Goal: Information Seeking & Learning: Learn about a topic

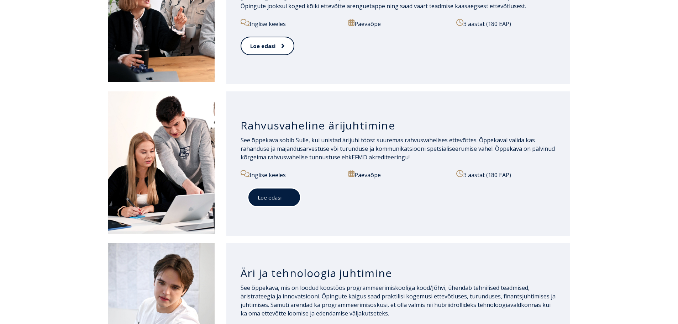
scroll to position [890, 0]
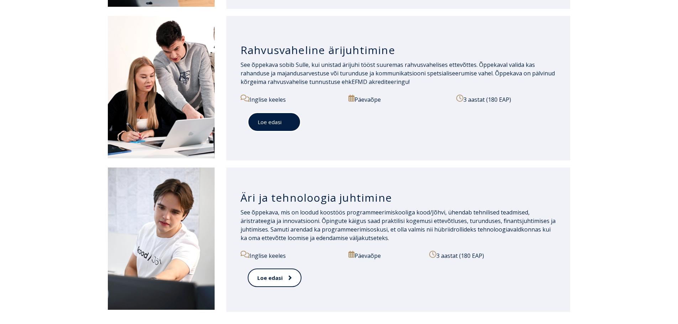
click at [284, 127] on link "Loe edasi" at bounding box center [274, 123] width 53 height 20
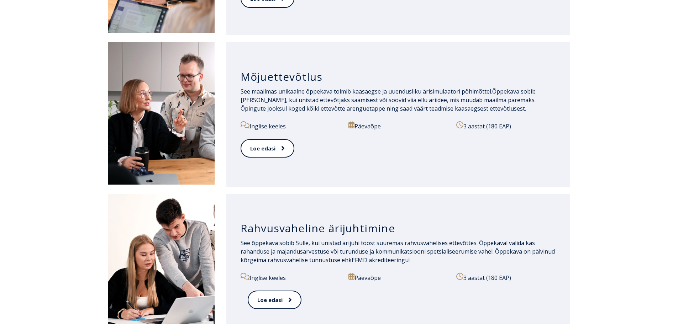
scroll to position [890, 0]
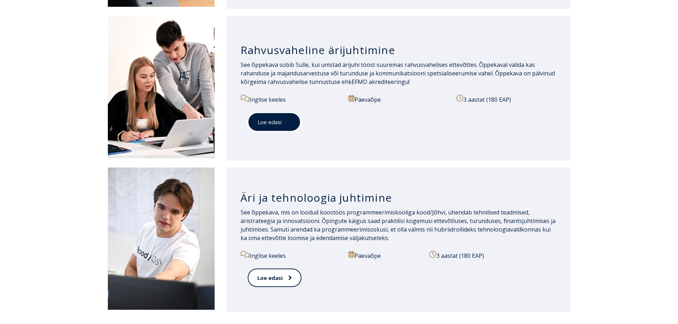
click at [284, 122] on span at bounding box center [286, 122] width 9 height 7
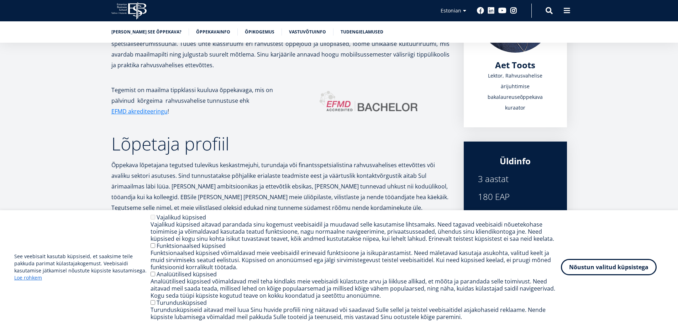
scroll to position [187, 0]
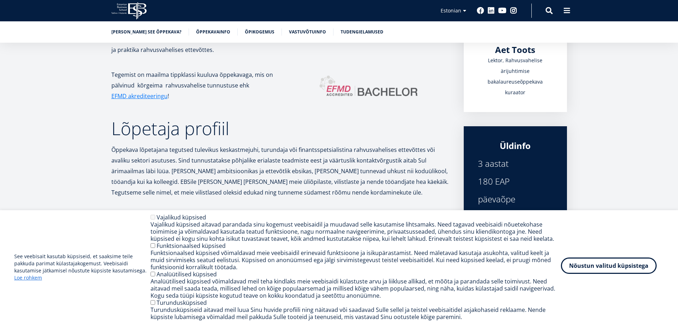
click at [600, 271] on button "Nõustun valitud küpsistega" at bounding box center [609, 266] width 96 height 16
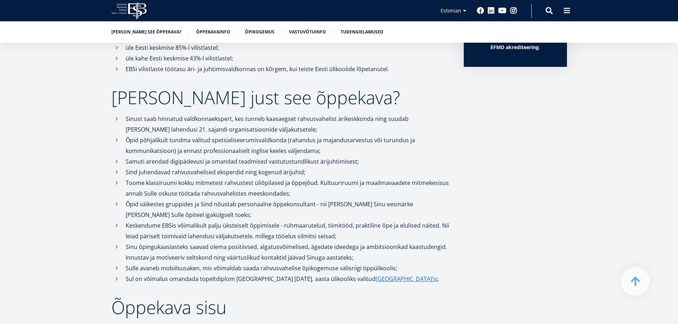
scroll to position [444, 0]
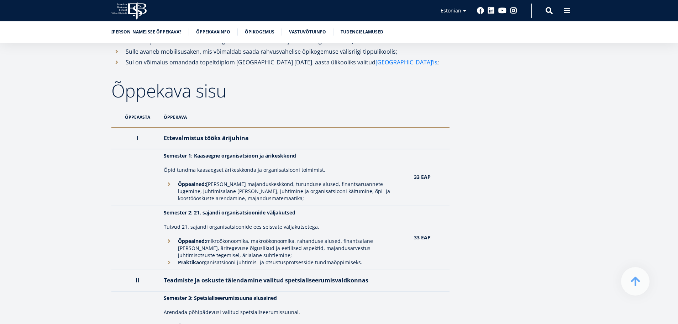
scroll to position [677, 0]
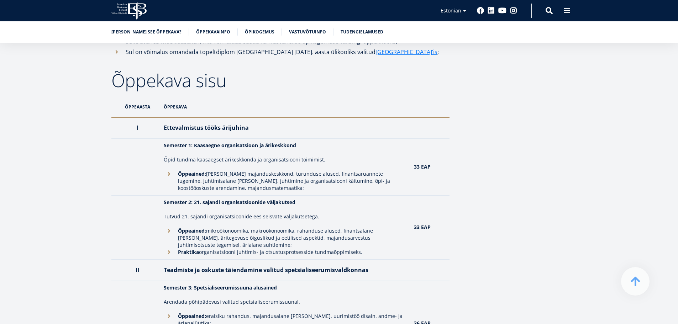
click at [171, 117] on th "Õppekava" at bounding box center [285, 107] width 250 height 21
click at [136, 118] on th "Õppeaasta" at bounding box center [135, 107] width 49 height 21
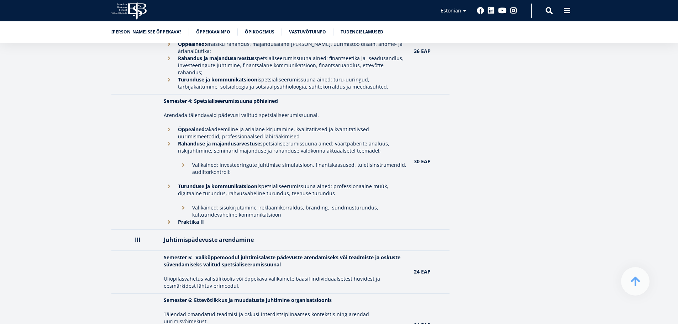
scroll to position [0, 0]
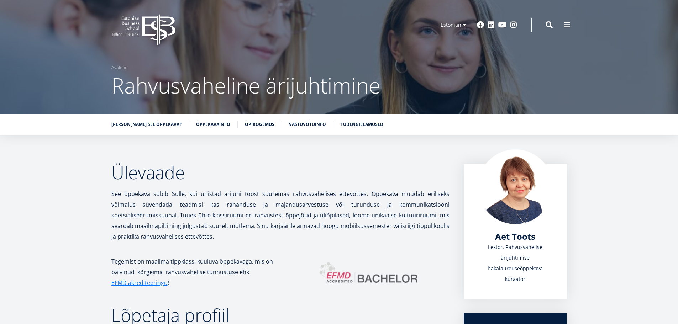
click at [202, 129] on ul "Miks valida see õppekava? Õppekavainfo Õpikogemus Vastuvõtuinfo Tudengielamused" at bounding box center [335, 126] width 463 height 11
click at [245, 123] on link "Õpikogemus" at bounding box center [260, 123] width 30 height 7
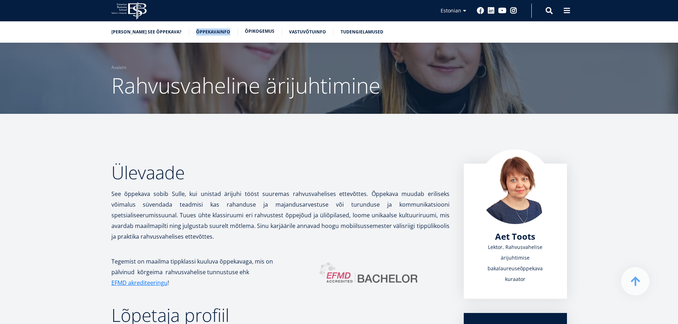
scroll to position [1665, 0]
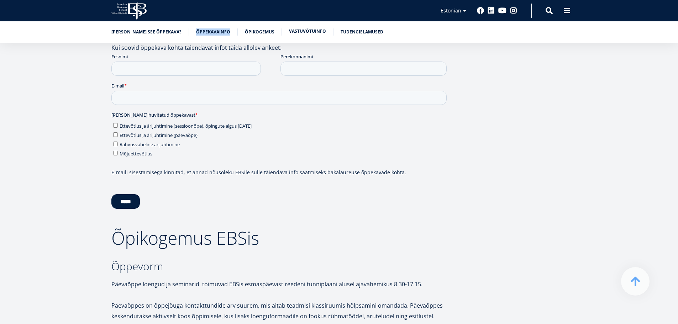
click at [290, 31] on link "Vastuvõtuinfo" at bounding box center [307, 31] width 37 height 7
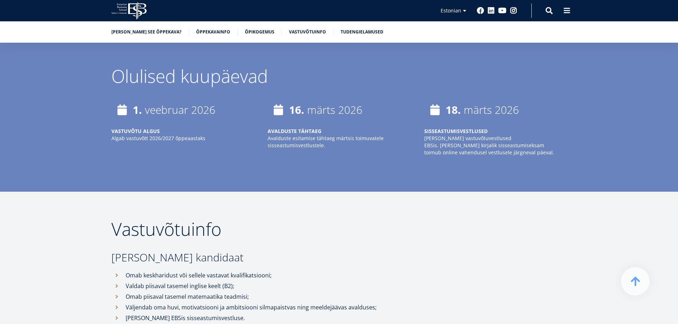
click at [468, 103] on time "märts 2026" at bounding box center [491, 110] width 55 height 15
click at [301, 164] on div "1. veebruar 2026 VASTUVÕTU ALGUS Algab vastuvõtt 2026/2027 õppeaastaks 16. märt…" at bounding box center [332, 138] width 470 height 78
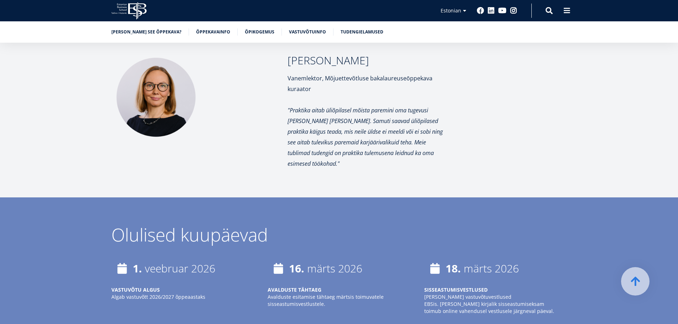
scroll to position [2556, 0]
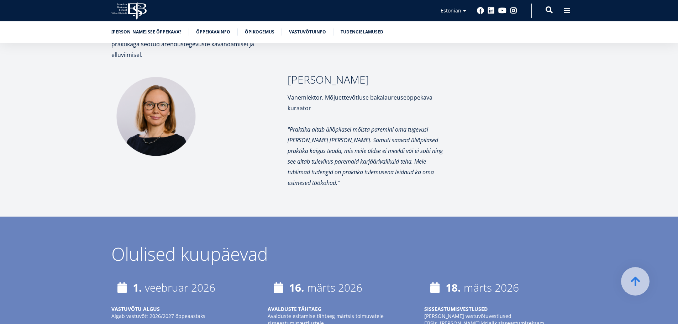
click at [550, 11] on span at bounding box center [549, 9] width 7 height 7
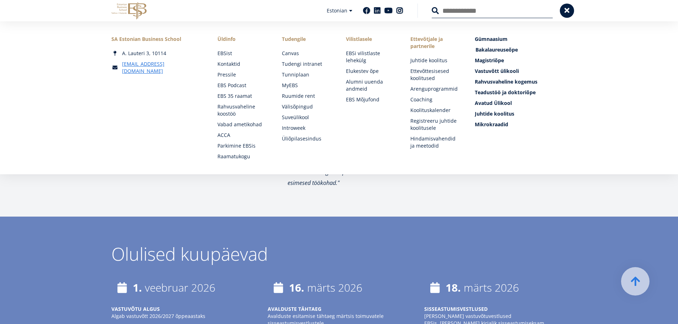
click at [507, 51] on span "Bakalaureuseõpe Tutvu ja registreeru" at bounding box center [497, 49] width 42 height 7
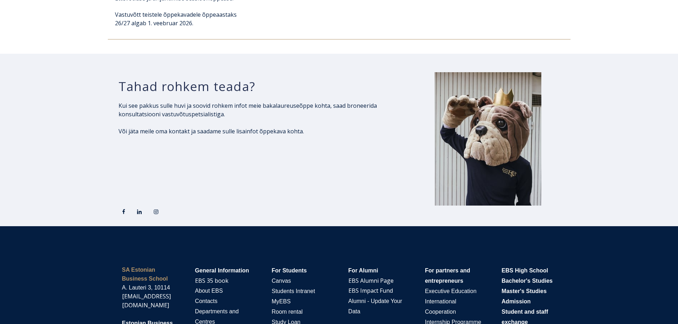
scroll to position [1287, 0]
